Goal: Task Accomplishment & Management: Manage account settings

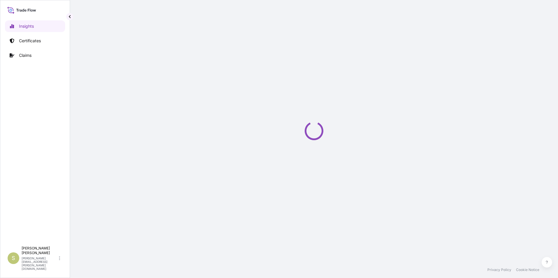
select select "2025"
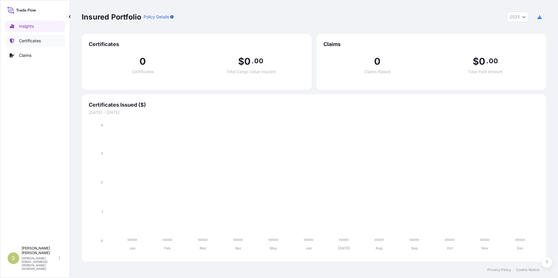
click at [29, 40] on p "Certificates" at bounding box center [30, 41] width 22 height 6
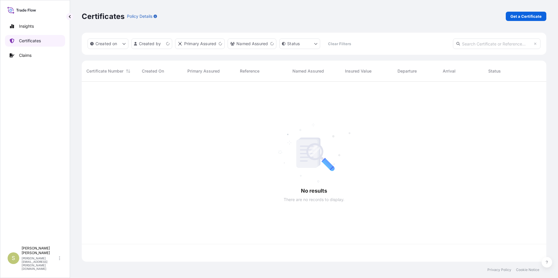
scroll to position [179, 460]
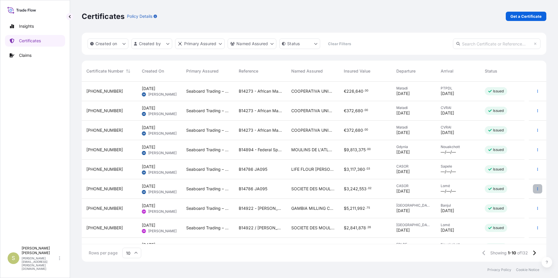
click at [533, 187] on button "button" at bounding box center [537, 188] width 9 height 9
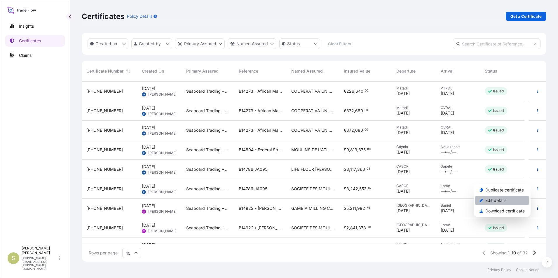
click at [498, 201] on p "Edit details" at bounding box center [495, 201] width 21 height 6
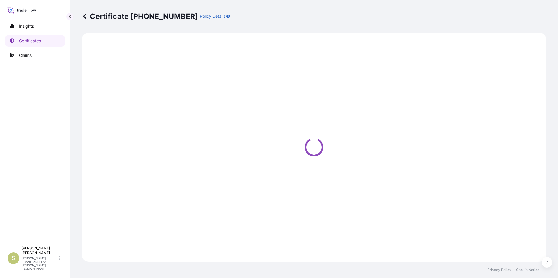
select select "Ocean Vessel"
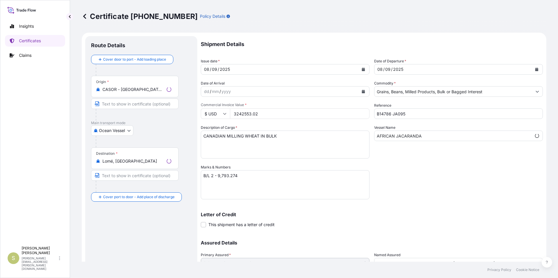
select select "31640"
click at [130, 101] on input "Text to appear on certificate" at bounding box center [135, 104] width 88 height 11
click at [136, 104] on input "[GEOGRAPHIC_DATA], [GEOGRAPHIC_DATA], [GEOGRAPHIC_DATA]" at bounding box center [135, 104] width 88 height 11
type input "[GEOGRAPHIC_DATA], [GEOGRAPHIC_DATA], [GEOGRAPHIC_DATA]"
click at [139, 177] on input "Text to appear on certificate" at bounding box center [135, 175] width 88 height 11
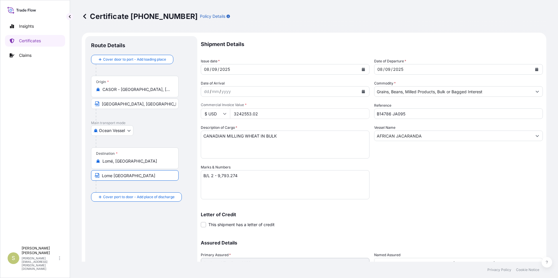
click at [110, 177] on input "Lome [GEOGRAPHIC_DATA]" at bounding box center [135, 175] width 88 height 11
click at [111, 177] on input "Lome [GEOGRAPHIC_DATA]" at bounding box center [135, 175] width 88 height 11
type input "Lome, [GEOGRAPHIC_DATA]"
click at [114, 233] on div "Route Details Cover door to port - Add loading place Place of loading Road / [G…" at bounding box center [141, 172] width 100 height 261
click at [224, 113] on icon at bounding box center [224, 114] width 3 height 2
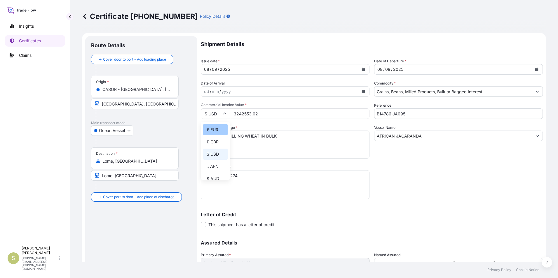
click at [217, 126] on div "€ EUR" at bounding box center [215, 129] width 25 height 11
type input "€ EUR"
click at [462, 159] on div "Shipment Details Issue date * [DATE] Date of Departure * [DATE] Date of Arrival…" at bounding box center [372, 164] width 342 height 256
click at [214, 175] on textarea "B/L 2 - 9,793.274" at bounding box center [285, 184] width 169 height 29
click at [282, 181] on textarea "B/L 2 - 9,793.274" at bounding box center [285, 184] width 169 height 29
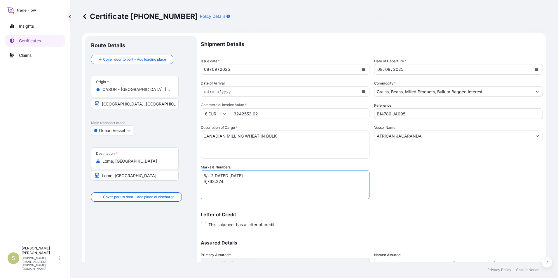
type textarea "B/L 2 DATED [DATE] 9,793.274"
click at [399, 204] on div "Shipment Details Issue date * [DATE] Date of Departure * [DATE] Date of Arrival…" at bounding box center [372, 164] width 342 height 256
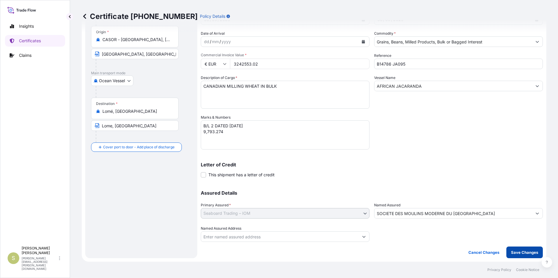
click at [522, 254] on p "Save Changes" at bounding box center [524, 253] width 27 height 6
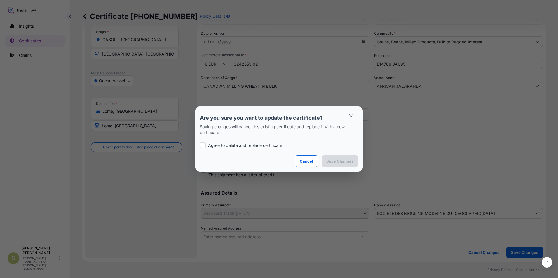
click at [249, 147] on p "Agree to delete and replace certificate" at bounding box center [245, 146] width 74 height 6
checkbox input "true"
click at [347, 161] on p "Save Changes" at bounding box center [339, 161] width 27 height 6
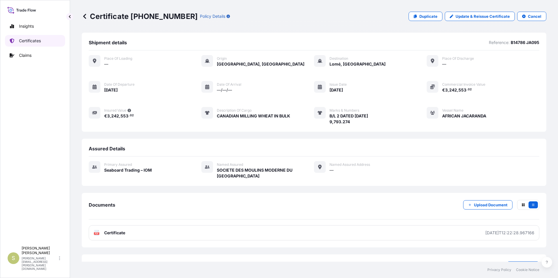
click at [39, 39] on p "Certificates" at bounding box center [30, 41] width 22 height 6
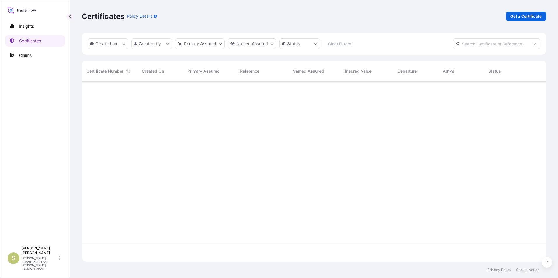
scroll to position [179, 460]
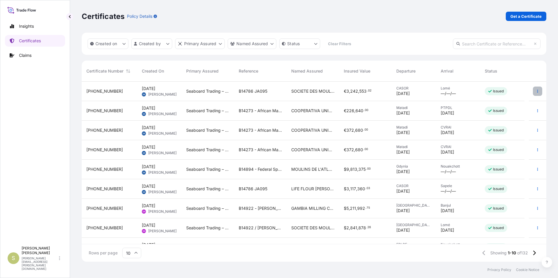
click at [533, 92] on button "button" at bounding box center [537, 91] width 9 height 9
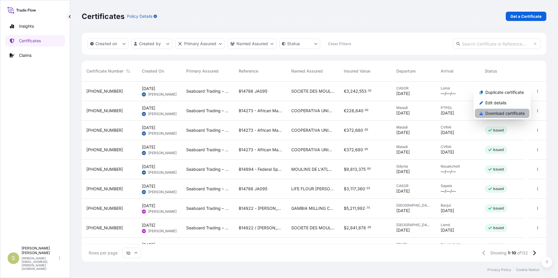
click at [519, 114] on p "Download certificate" at bounding box center [504, 114] width 39 height 6
